Goal: Task Accomplishment & Management: Manage account settings

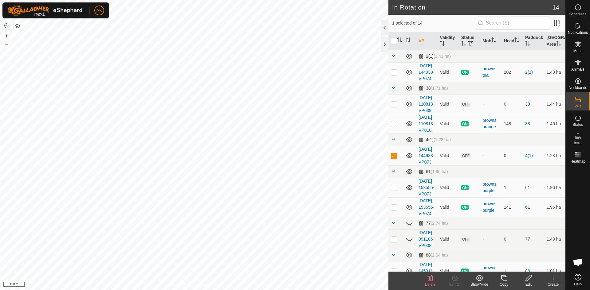
click at [426, 276] on delete-svg-icon at bounding box center [430, 278] width 25 height 7
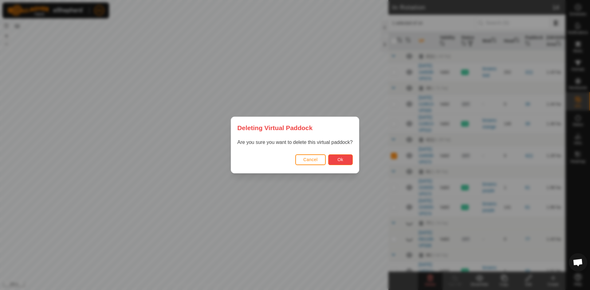
click at [345, 163] on button "Ok" at bounding box center [340, 160] width 25 height 11
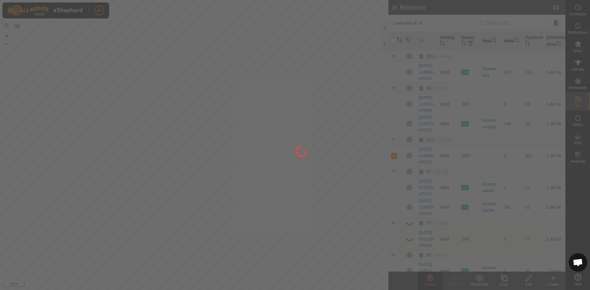
checkbox input "false"
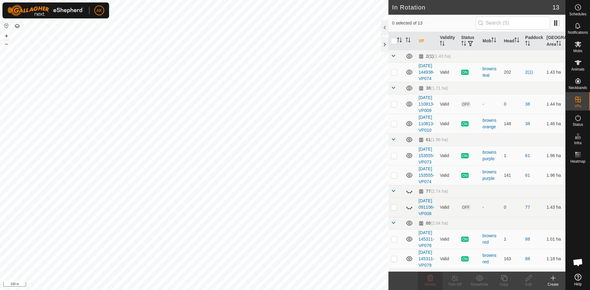
checkbox input "true"
click at [452, 279] on icon at bounding box center [455, 278] width 6 height 6
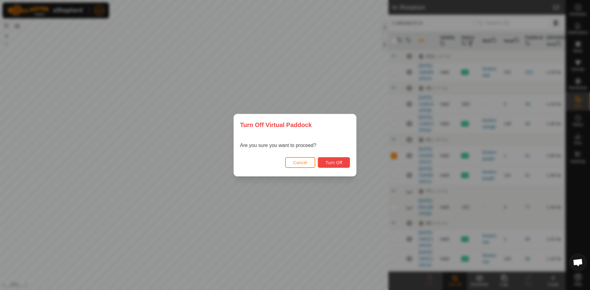
click at [332, 158] on button "Turn Off" at bounding box center [334, 162] width 32 height 11
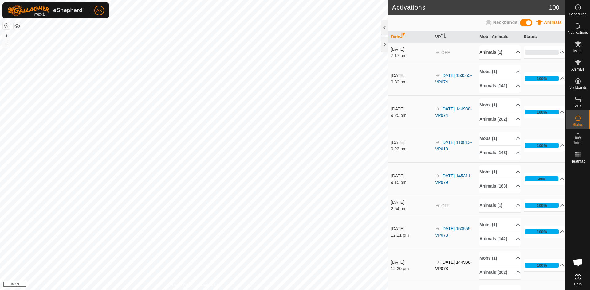
click at [490, 52] on p-accordion-header "Animals (1)" at bounding box center [499, 52] width 41 height 14
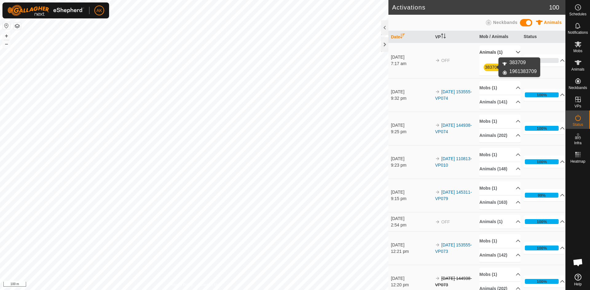
click at [491, 67] on link "383709" at bounding box center [492, 67] width 14 height 5
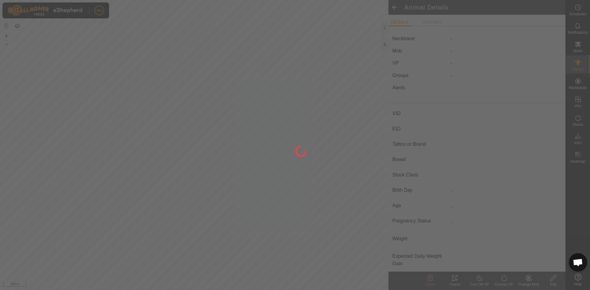
type input "383709"
type input "-"
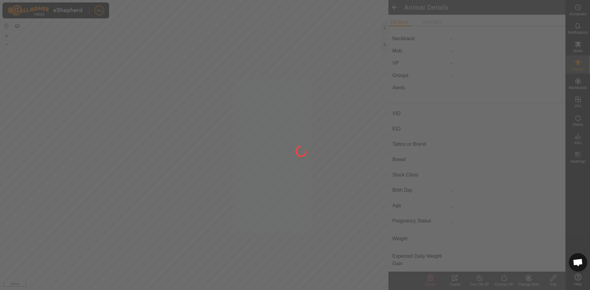
type input "0 kg"
type input "-"
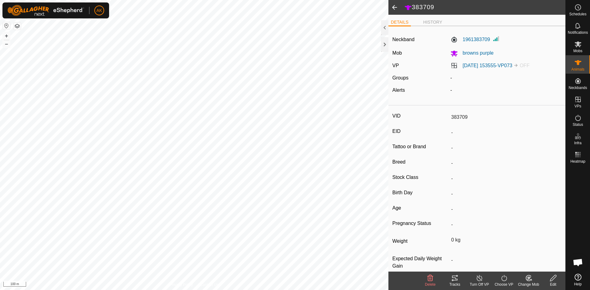
click at [430, 282] on icon at bounding box center [430, 278] width 7 height 7
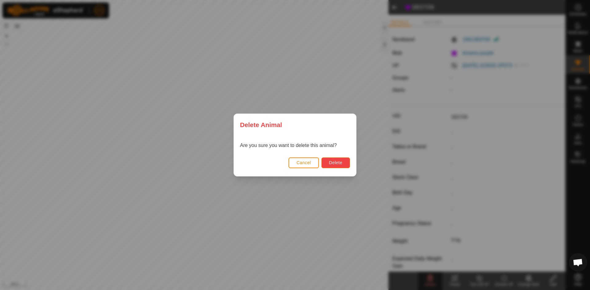
click at [335, 164] on span "Delete" at bounding box center [335, 162] width 13 height 5
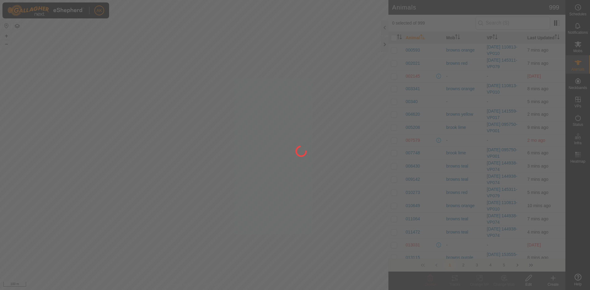
click at [97, 33] on div at bounding box center [295, 145] width 590 height 290
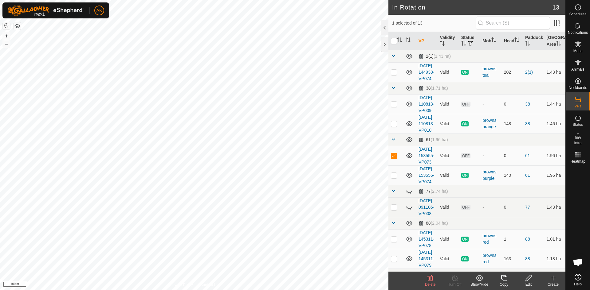
click at [428, 277] on icon at bounding box center [430, 278] width 6 height 6
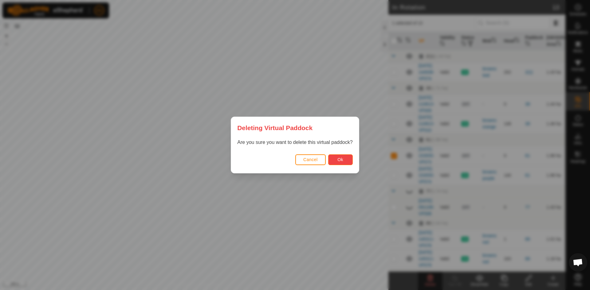
click at [333, 159] on button "Ok" at bounding box center [340, 160] width 25 height 11
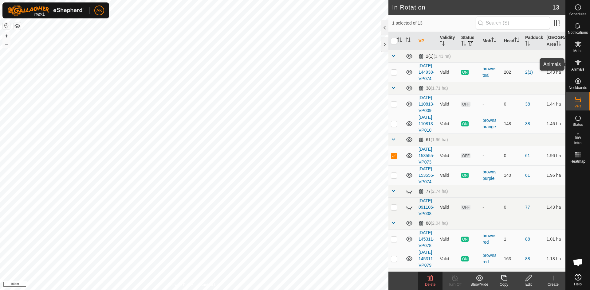
click at [579, 68] on span "Animals" at bounding box center [577, 70] width 13 height 4
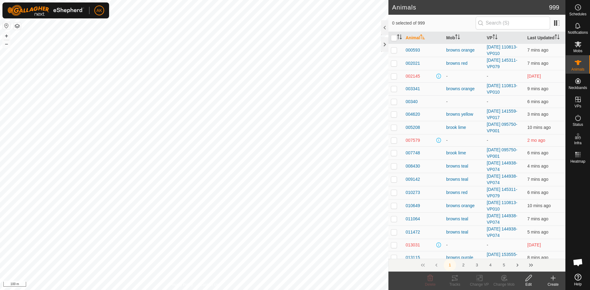
click at [552, 279] on icon at bounding box center [552, 278] width 7 height 7
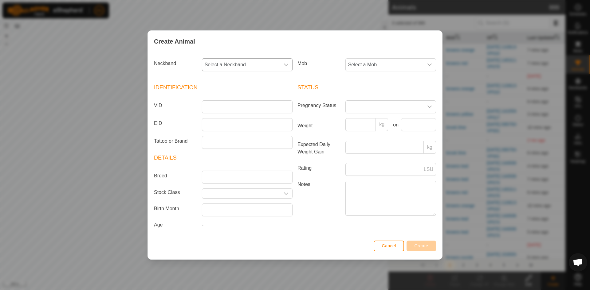
click at [223, 62] on span "Select a Neckband" at bounding box center [241, 65] width 78 height 12
click at [224, 109] on li "1961383709" at bounding box center [248, 109] width 90 height 12
click at [216, 110] on input "VID" at bounding box center [247, 106] width 91 height 13
type input "383709"
click at [366, 58] on div "Mob Select a Mob" at bounding box center [367, 67] width 144 height 23
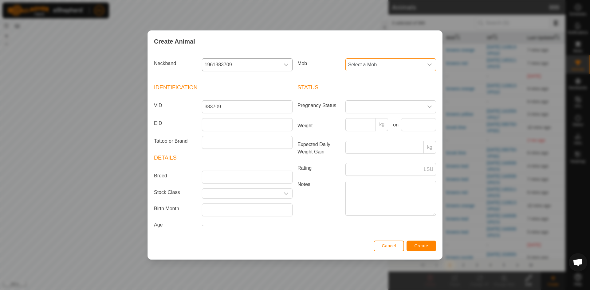
click at [365, 62] on span "Select a Mob" at bounding box center [385, 65] width 78 height 12
click at [368, 113] on li "browns purple" at bounding box center [391, 112] width 90 height 12
click at [425, 247] on span "Create" at bounding box center [422, 246] width 14 height 5
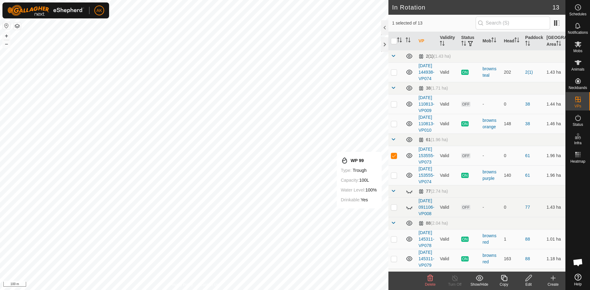
click at [430, 277] on icon at bounding box center [430, 278] width 7 height 7
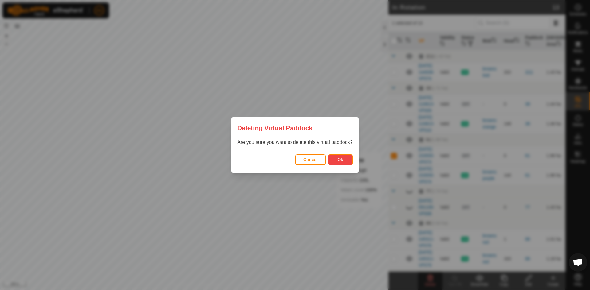
click at [340, 160] on span "Ok" at bounding box center [340, 159] width 6 height 5
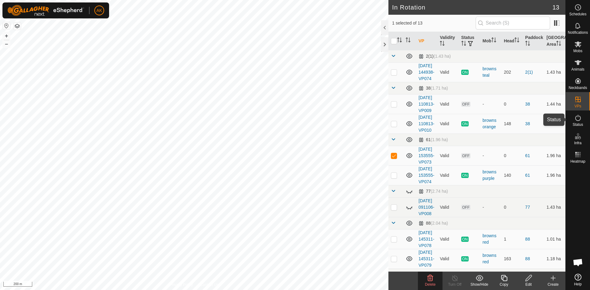
click at [580, 118] on icon at bounding box center [577, 117] width 7 height 7
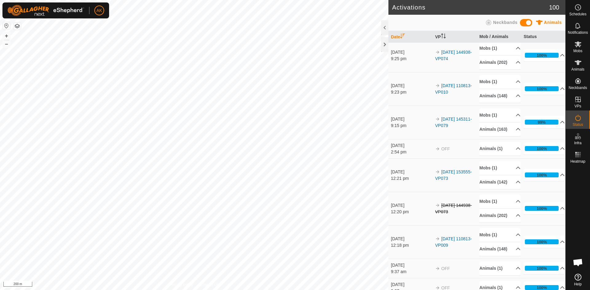
scroll to position [61, 0]
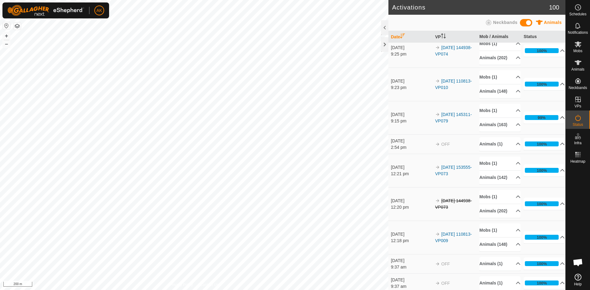
click at [554, 124] on p-accordion-header "99%" at bounding box center [544, 118] width 41 height 12
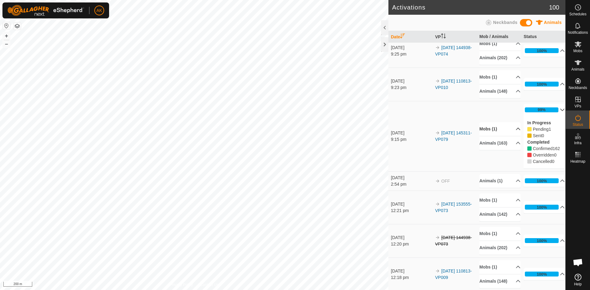
click at [488, 136] on p-accordion-header "Mobs (1)" at bounding box center [499, 129] width 41 height 14
click at [488, 128] on p-accordion-header "Mobs (1)" at bounding box center [499, 121] width 41 height 14
click at [487, 150] on p-accordion-header "Animals (163)" at bounding box center [499, 143] width 41 height 14
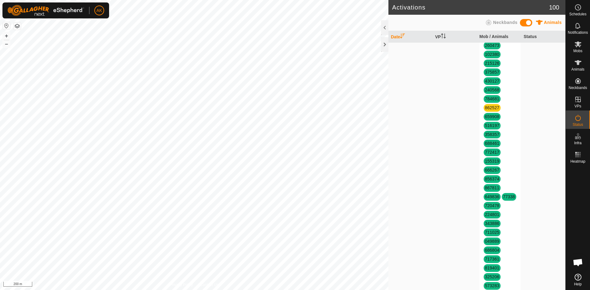
scroll to position [338, 0]
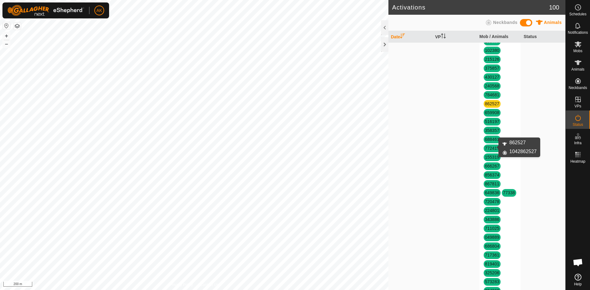
click at [487, 106] on link "862527" at bounding box center [492, 103] width 14 height 5
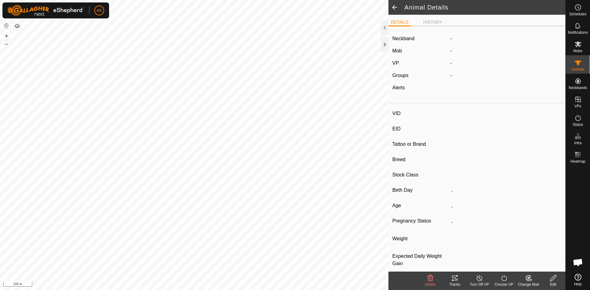
type input "862527"
type input "-"
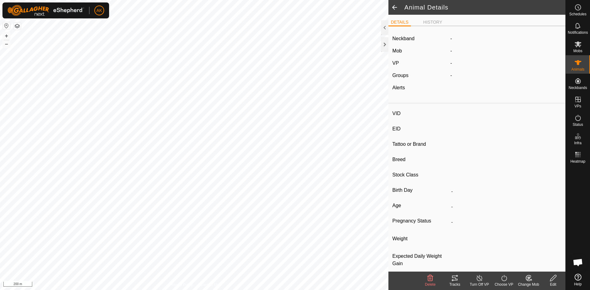
type input "0 kg"
type input "-"
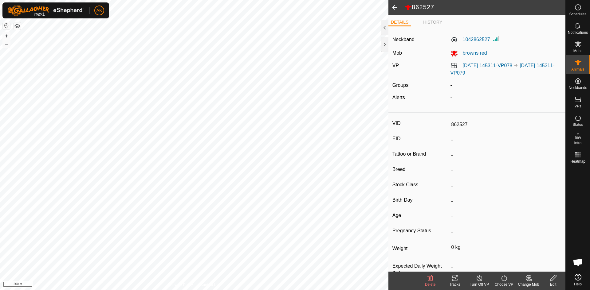
click at [428, 278] on icon at bounding box center [430, 278] width 6 height 6
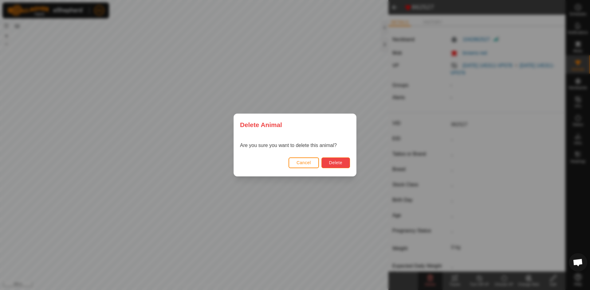
click at [333, 164] on span "Delete" at bounding box center [335, 162] width 13 height 5
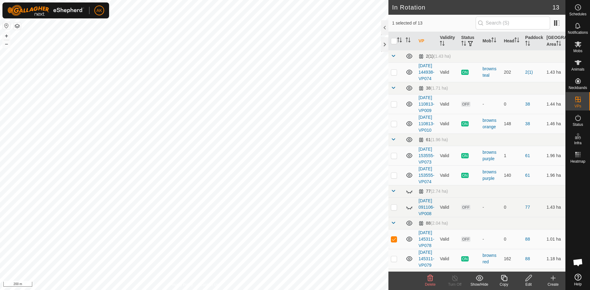
click at [431, 279] on icon at bounding box center [430, 278] width 6 height 6
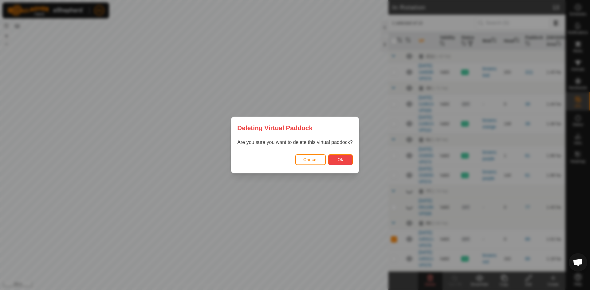
click at [341, 160] on span "Ok" at bounding box center [340, 159] width 6 height 5
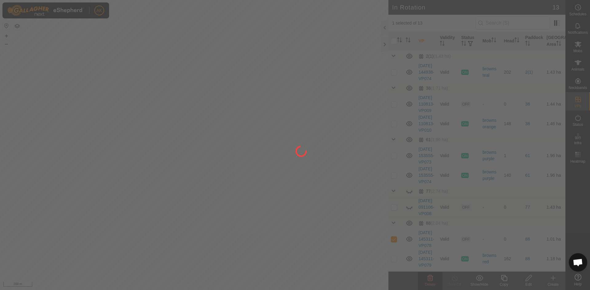
checkbox input "false"
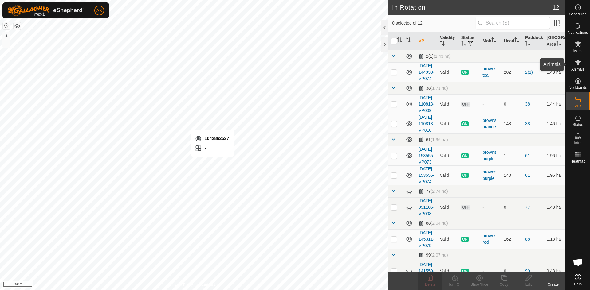
click at [579, 65] on icon at bounding box center [577, 62] width 7 height 7
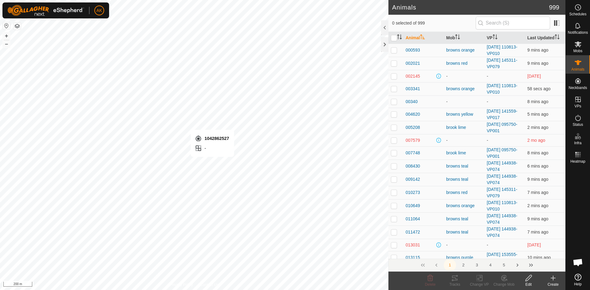
click at [552, 278] on icon at bounding box center [552, 278] width 7 height 7
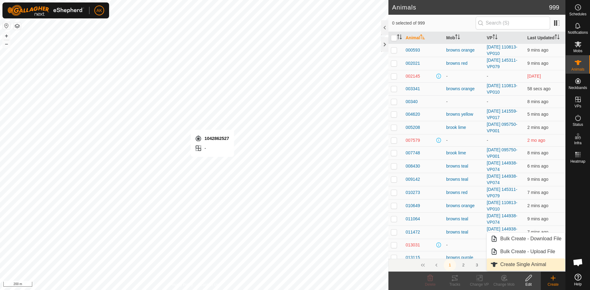
click at [524, 265] on link "Create Single Animal" at bounding box center [526, 265] width 78 height 12
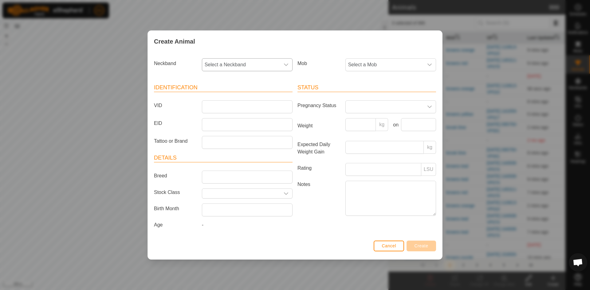
click at [229, 60] on span "Select a Neckband" at bounding box center [241, 65] width 78 height 12
click at [226, 110] on li "1042862527" at bounding box center [248, 109] width 90 height 12
click at [211, 109] on input "VID" at bounding box center [247, 106] width 91 height 13
type input "862527"
click at [361, 65] on span "Select a Mob" at bounding box center [385, 65] width 78 height 12
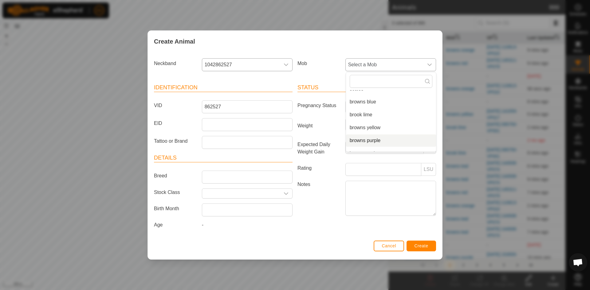
scroll to position [64, 0]
click at [362, 135] on li "browns red" at bounding box center [391, 136] width 90 height 12
click at [423, 247] on span "Create" at bounding box center [422, 246] width 14 height 5
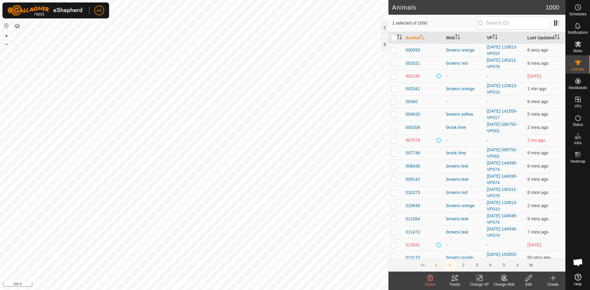
click at [478, 276] on icon at bounding box center [480, 278] width 8 height 7
click at [492, 251] on link "Choose VP..." at bounding box center [497, 252] width 61 height 12
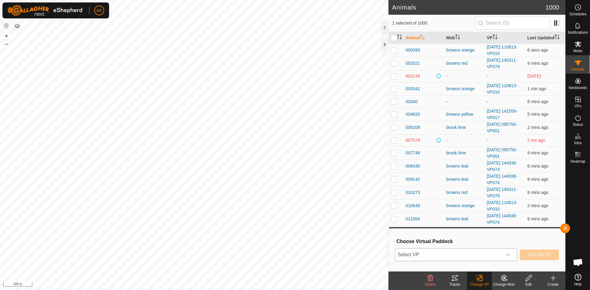
click at [472, 251] on span "Select VP" at bounding box center [448, 255] width 107 height 12
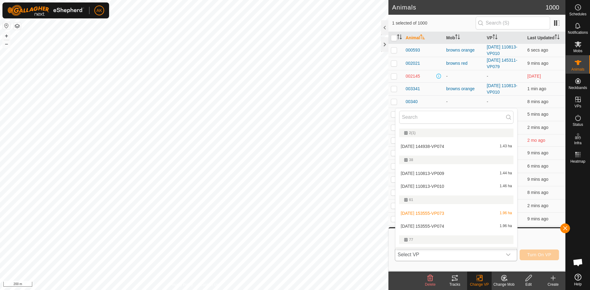
scroll to position [10, 0]
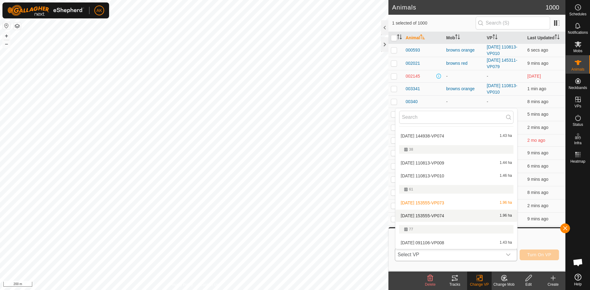
click at [431, 214] on li "[DATE] 153555-VP074 1.96 ha" at bounding box center [457, 216] width 122 height 12
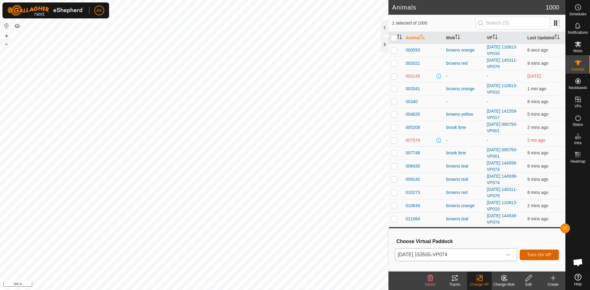
click at [543, 254] on span "Turn On VP" at bounding box center [539, 255] width 24 height 5
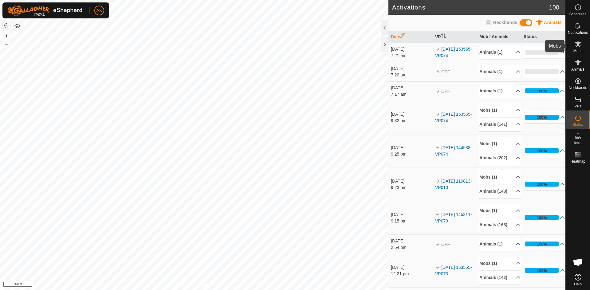
click at [580, 45] on icon at bounding box center [577, 44] width 7 height 7
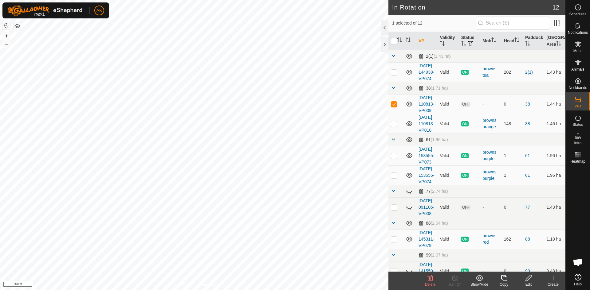
click at [427, 277] on icon at bounding box center [430, 278] width 6 height 6
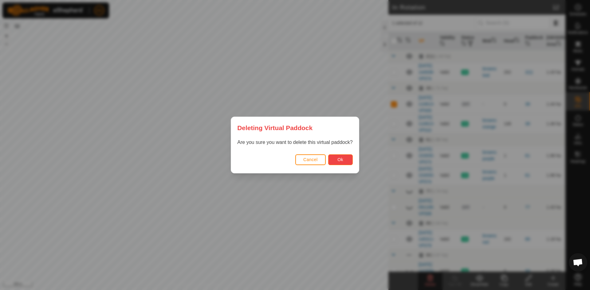
click at [341, 163] on button "Ok" at bounding box center [340, 160] width 25 height 11
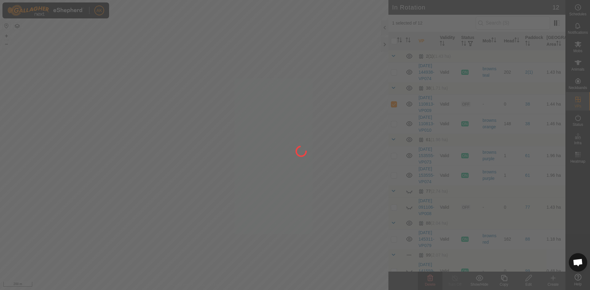
checkbox input "false"
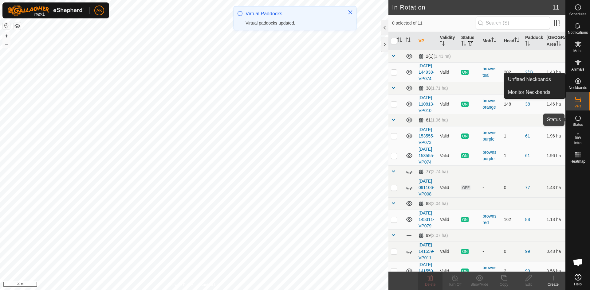
click at [576, 119] on icon at bounding box center [578, 118] width 6 height 6
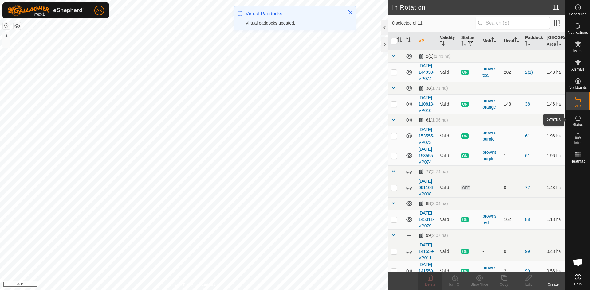
click at [576, 119] on icon at bounding box center [578, 118] width 6 height 6
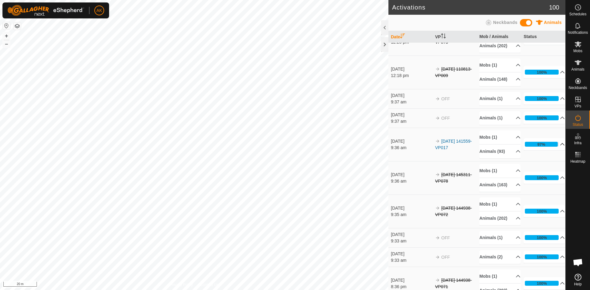
scroll to position [307, 0]
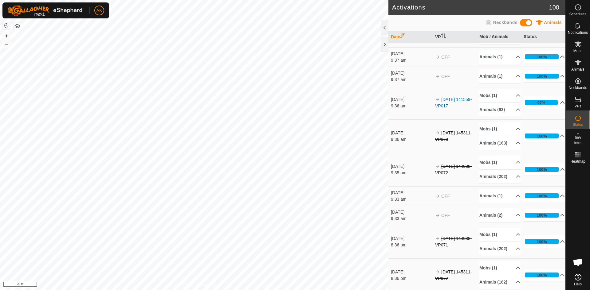
click at [554, 109] on p-accordion-header "97%" at bounding box center [544, 102] width 41 height 12
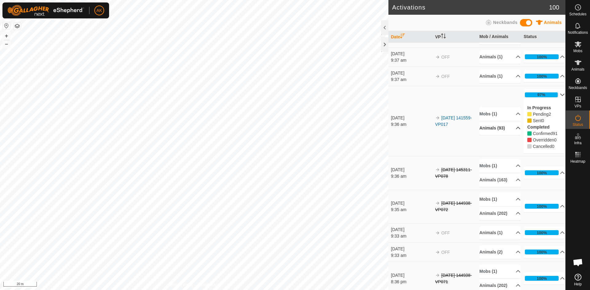
click at [510, 135] on p-accordion-header "Animals (93)" at bounding box center [499, 128] width 41 height 14
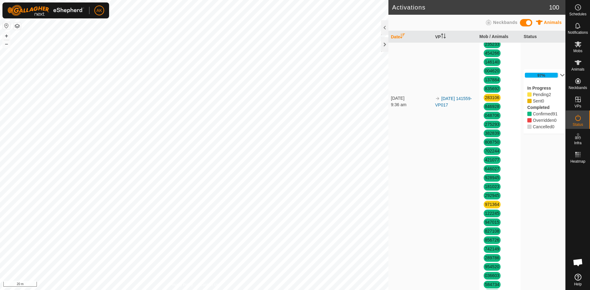
scroll to position [738, 0]
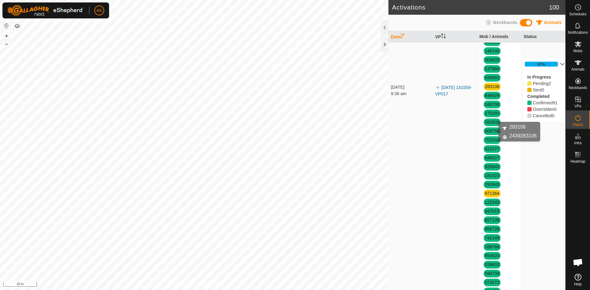
click at [486, 89] on link "283106" at bounding box center [492, 86] width 14 height 5
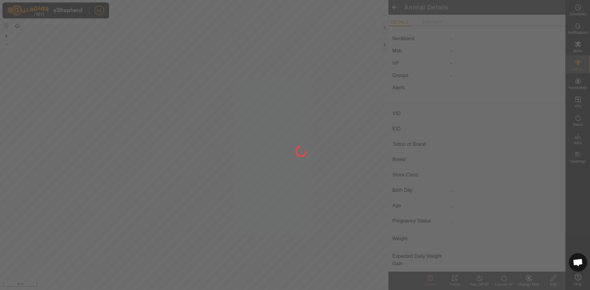
type input "283106"
type input "-"
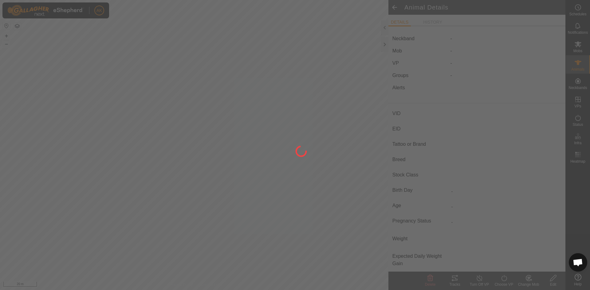
type input "0 kg"
type input "-"
click at [429, 282] on div at bounding box center [295, 145] width 590 height 290
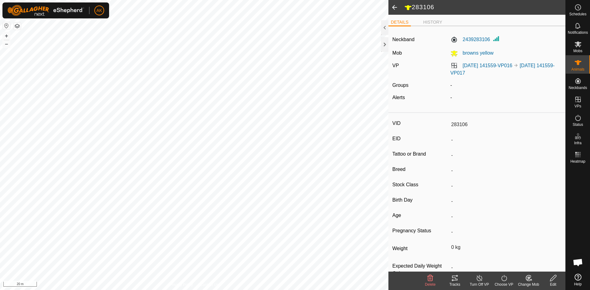
click at [429, 281] on icon at bounding box center [430, 278] width 6 height 6
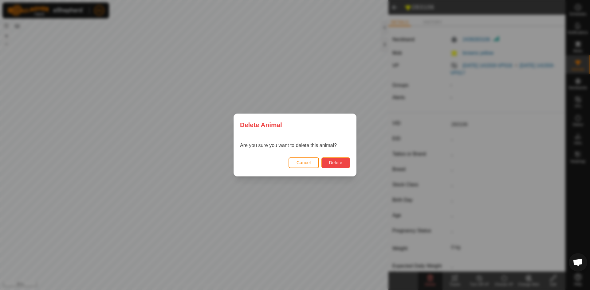
click at [341, 161] on span "Delete" at bounding box center [335, 162] width 13 height 5
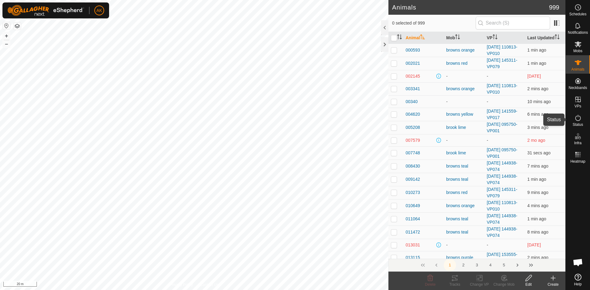
click at [579, 118] on icon at bounding box center [577, 117] width 7 height 7
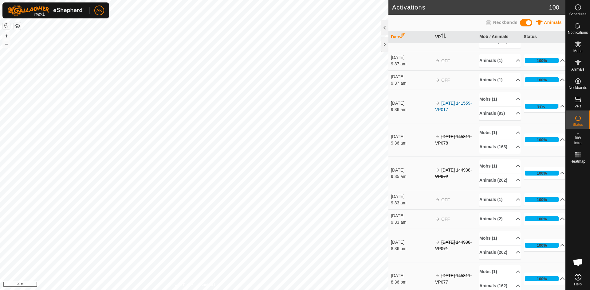
scroll to position [307, 0]
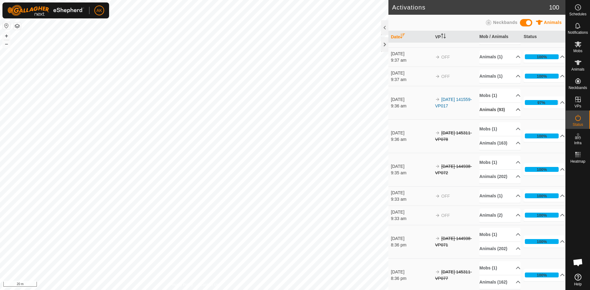
click at [510, 117] on p-accordion-header "Animals (93)" at bounding box center [499, 110] width 41 height 14
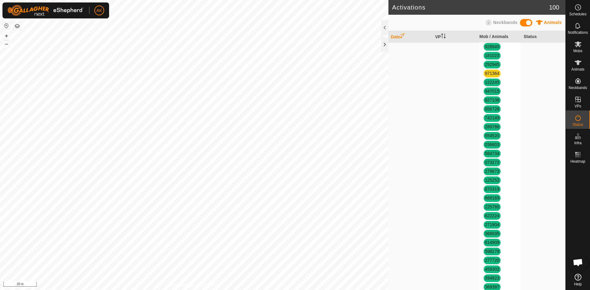
scroll to position [860, 0]
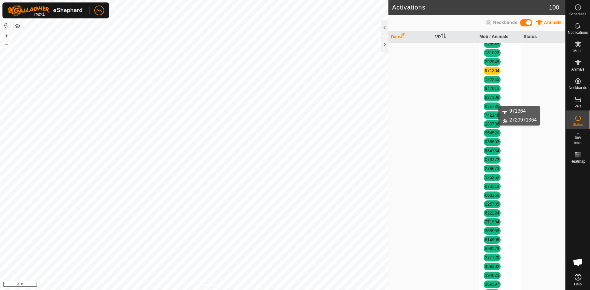
click at [488, 73] on link "971364" at bounding box center [492, 70] width 14 height 5
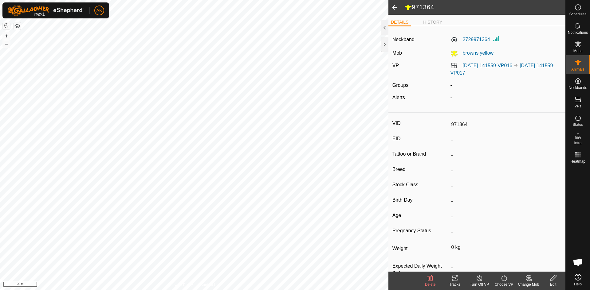
click at [430, 280] on icon at bounding box center [430, 278] width 6 height 6
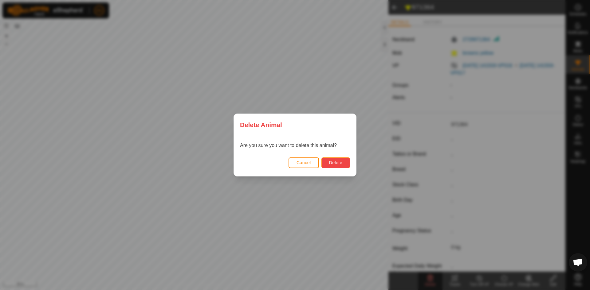
click at [334, 164] on span "Delete" at bounding box center [335, 162] width 13 height 5
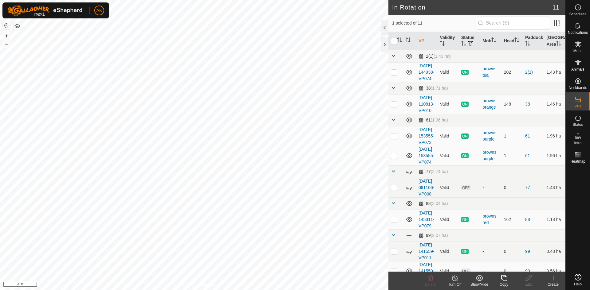
checkbox input "true"
checkbox input "false"
click at [433, 280] on icon at bounding box center [430, 278] width 6 height 6
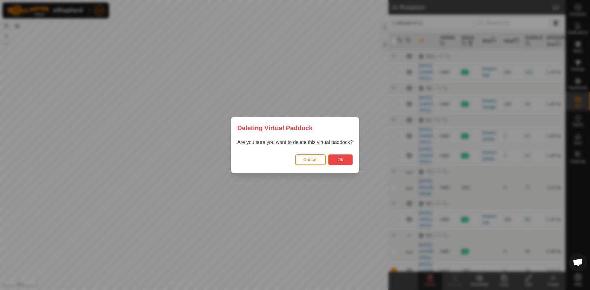
click at [347, 157] on button "Ok" at bounding box center [340, 160] width 25 height 11
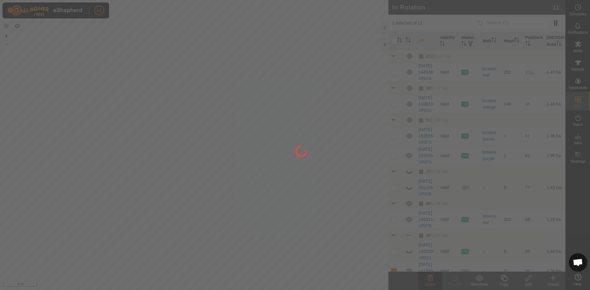
checkbox input "false"
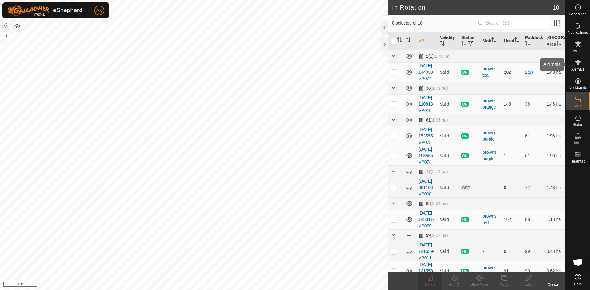
click at [583, 66] on es-animals-svg-icon at bounding box center [578, 63] width 11 height 10
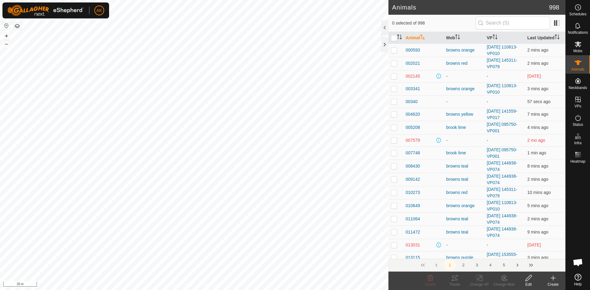
click at [553, 278] on icon at bounding box center [553, 278] width 4 height 0
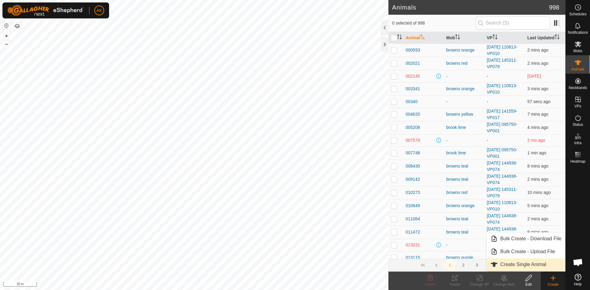
click at [515, 266] on link "Create Single Animal" at bounding box center [526, 265] width 78 height 12
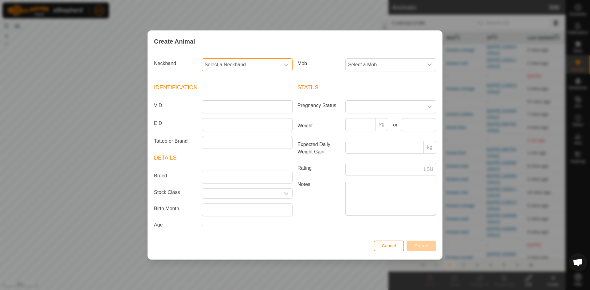
click at [239, 65] on span "Select a Neckband" at bounding box center [241, 65] width 78 height 12
type input "415"
drag, startPoint x: 130, startPoint y: 85, endPoint x: 131, endPoint y: 81, distance: 3.9
click at [130, 85] on div "Create Animal Neckband Select a Neckband 415 No results found Mob Select a Mob …" at bounding box center [295, 145] width 590 height 290
click at [395, 242] on button "Cancel" at bounding box center [389, 246] width 30 height 11
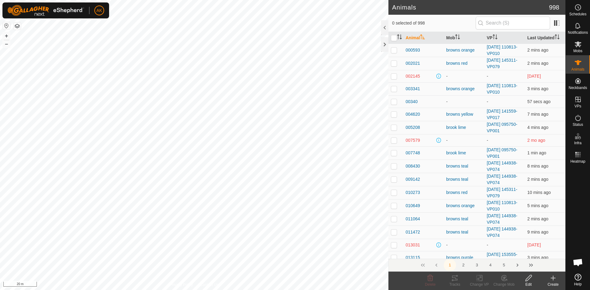
click at [550, 276] on icon at bounding box center [552, 278] width 7 height 7
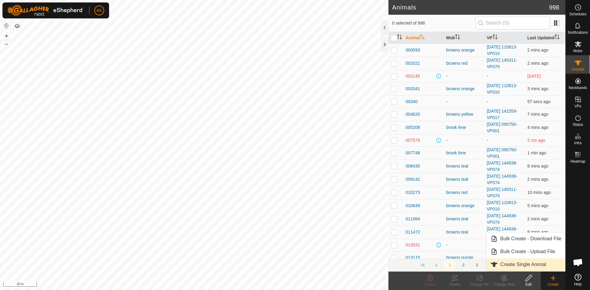
click at [522, 265] on link "Create Single Animal" at bounding box center [526, 265] width 78 height 12
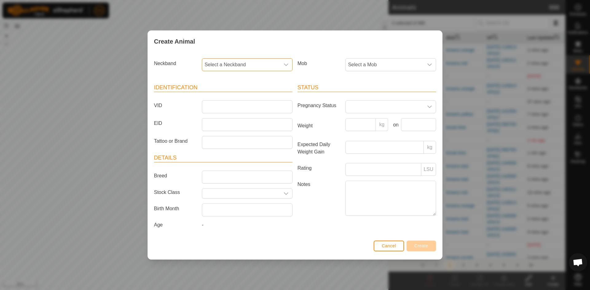
click at [244, 60] on span "Select a Neckband" at bounding box center [241, 65] width 78 height 12
click at [228, 108] on li "2729971364" at bounding box center [248, 109] width 90 height 12
click at [220, 109] on input "VID" at bounding box center [247, 106] width 91 height 13
type input "971364"
click at [386, 64] on span "Select a Mob" at bounding box center [385, 65] width 78 height 12
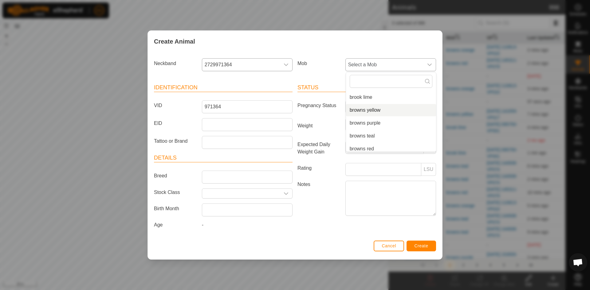
scroll to position [61, 0]
click at [372, 99] on li "browns yellow" at bounding box center [391, 99] width 90 height 12
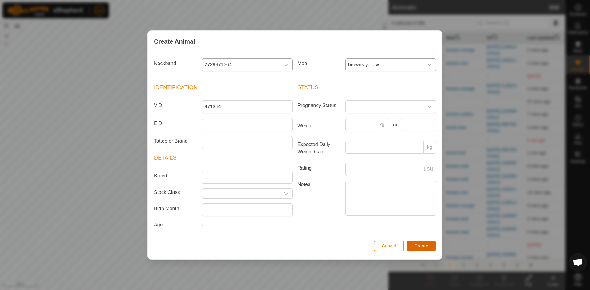
click at [423, 246] on span "Create" at bounding box center [422, 246] width 14 height 5
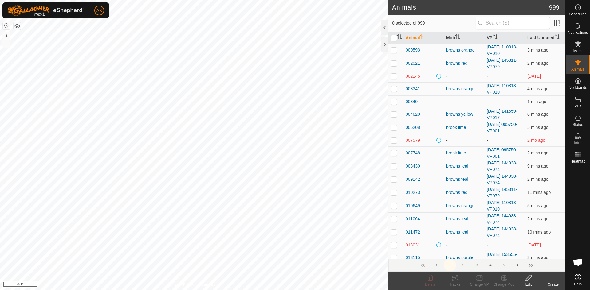
click at [552, 276] on icon at bounding box center [552, 278] width 7 height 7
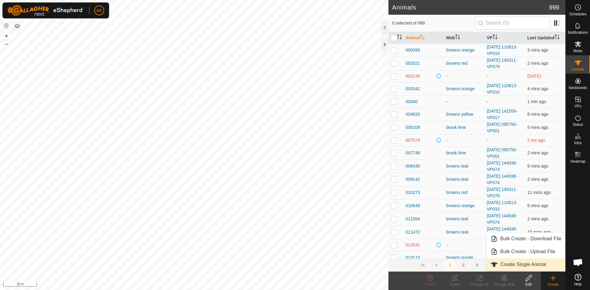
click at [519, 264] on link "Create Single Animal" at bounding box center [526, 265] width 78 height 12
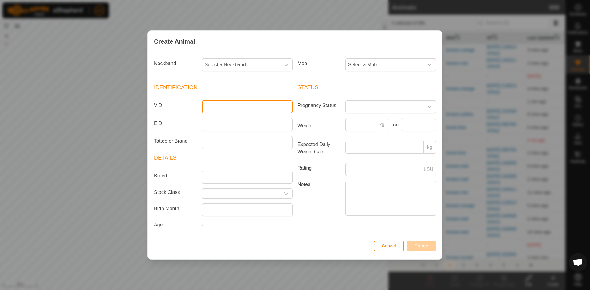
click at [234, 108] on input "VID" at bounding box center [247, 106] width 91 height 13
click at [230, 58] on p-select "Select a Neckband" at bounding box center [247, 64] width 91 height 13
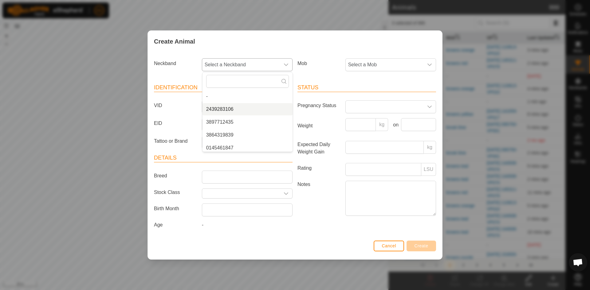
click at [225, 108] on li "2439283106" at bounding box center [248, 109] width 90 height 12
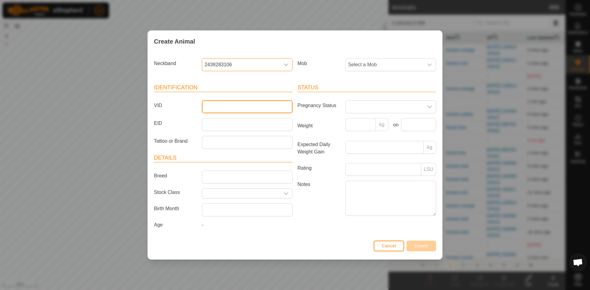
click at [210, 108] on input "VID" at bounding box center [247, 106] width 91 height 13
type input "283106"
click at [365, 64] on span "Select a Mob" at bounding box center [385, 65] width 78 height 12
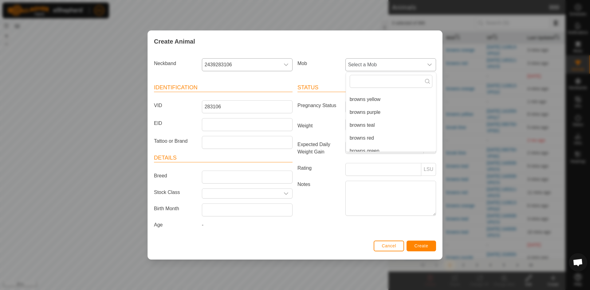
click at [372, 100] on li "browns yellow" at bounding box center [391, 99] width 90 height 12
click at [414, 245] on button "Create" at bounding box center [422, 246] width 30 height 11
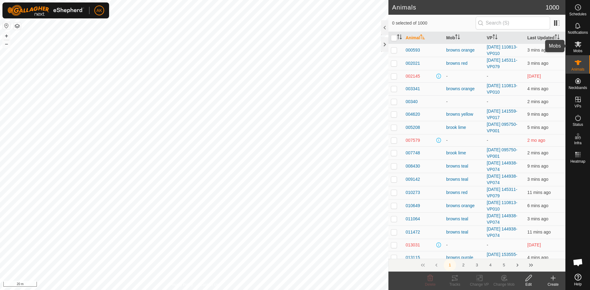
click at [577, 44] on icon at bounding box center [578, 44] width 7 height 6
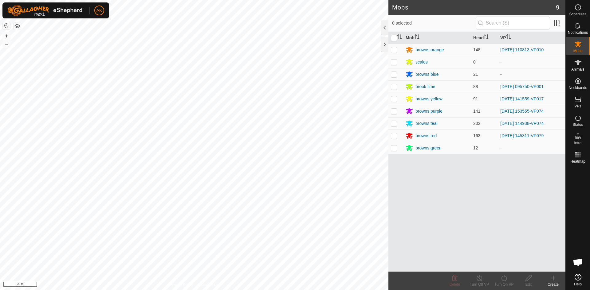
click at [396, 100] on p-checkbox at bounding box center [394, 98] width 6 height 5
checkbox input "true"
click at [506, 283] on div "Turn On VP" at bounding box center [504, 285] width 25 height 6
click at [497, 267] on link "Now" at bounding box center [522, 265] width 61 height 12
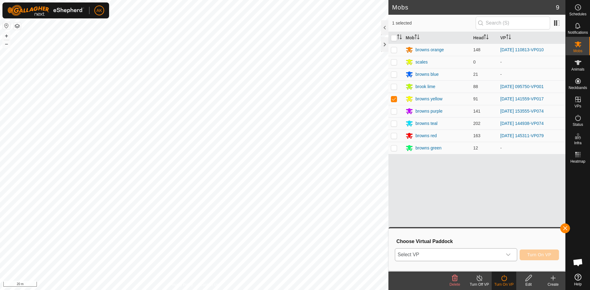
click at [506, 256] on icon "dropdown trigger" at bounding box center [508, 255] width 5 height 5
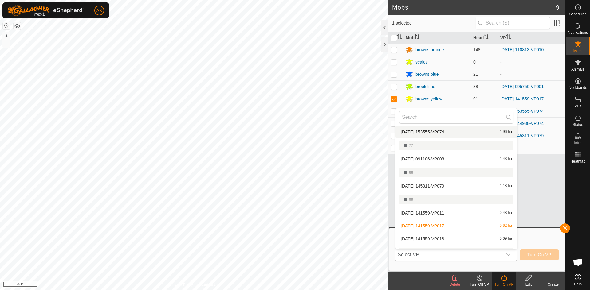
scroll to position [104, 0]
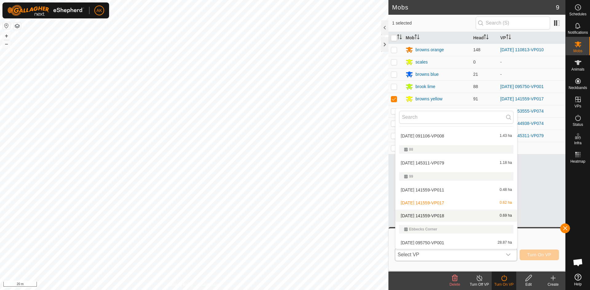
click at [434, 214] on li "2025-09-27 141559-VP018 0.69 ha" at bounding box center [457, 216] width 122 height 12
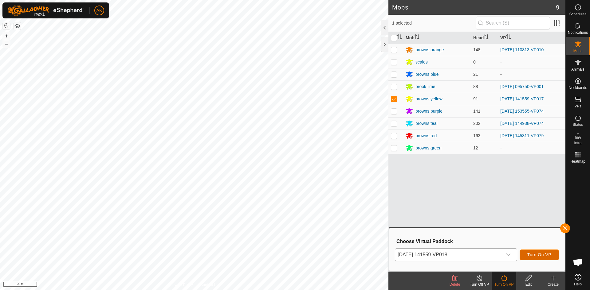
click at [541, 254] on span "Turn On VP" at bounding box center [539, 255] width 24 height 5
